Goal: Check status: Check status

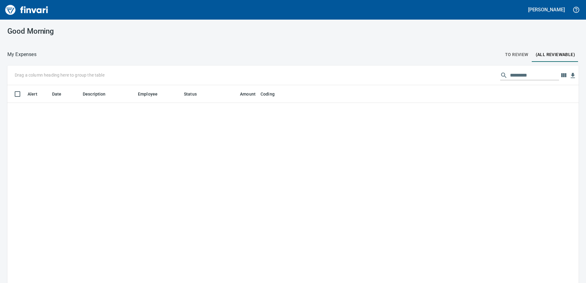
scroll to position [211, 557]
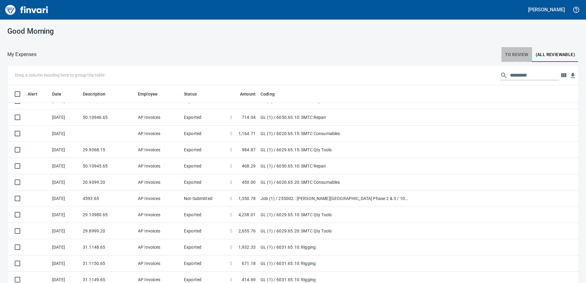
click at [504, 59] on button "To Review" at bounding box center [516, 54] width 31 height 15
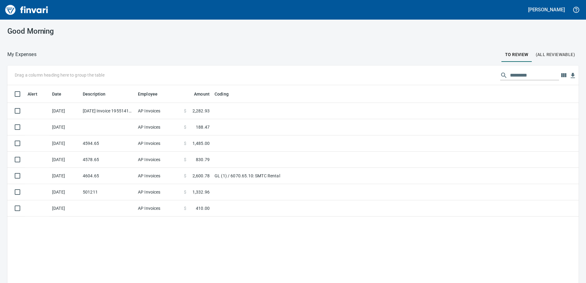
scroll to position [211, 562]
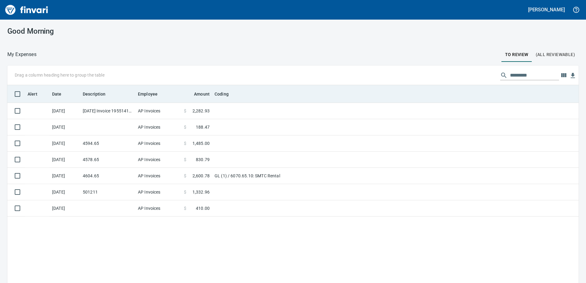
click at [200, 101] on th "Amount" at bounding box center [196, 94] width 31 height 18
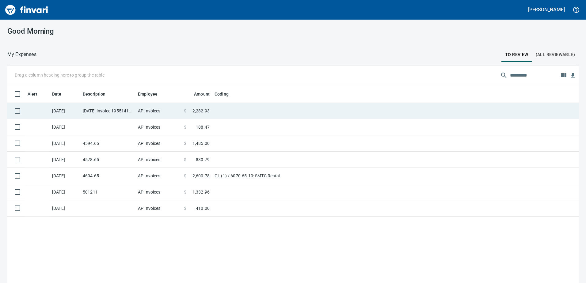
click at [202, 110] on span "2,282.93" at bounding box center [200, 111] width 17 height 6
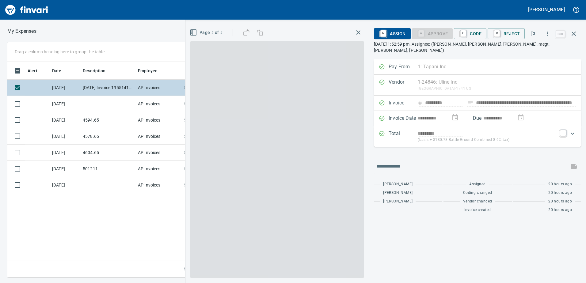
scroll to position [211, 413]
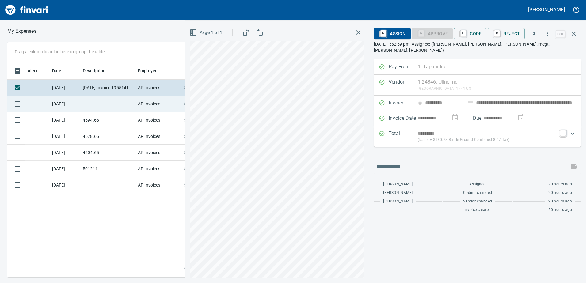
click at [97, 100] on td at bounding box center [107, 104] width 55 height 16
